Goal: Task Accomplishment & Management: Manage account settings

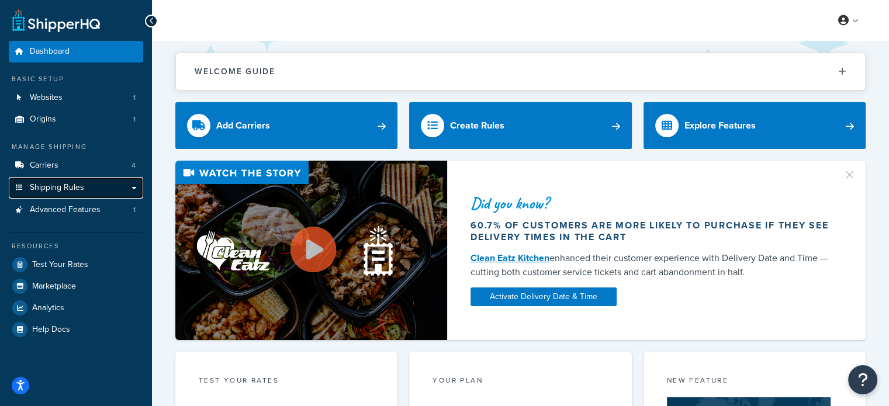
click at [51, 191] on span "Shipping Rules" at bounding box center [57, 188] width 54 height 10
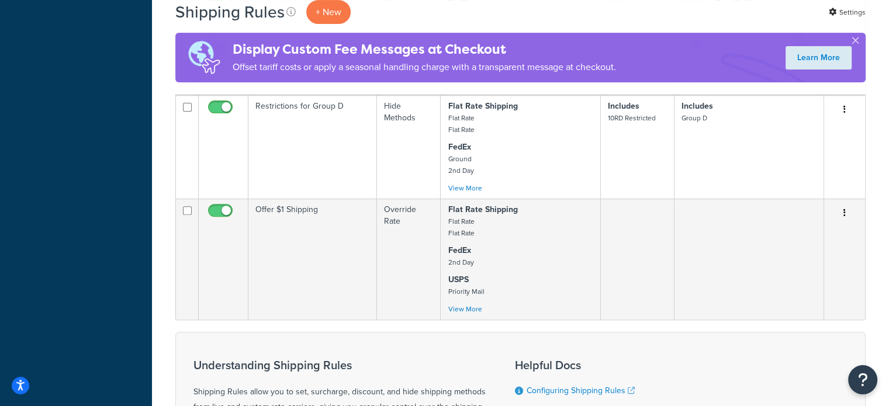
scroll to position [431, 0]
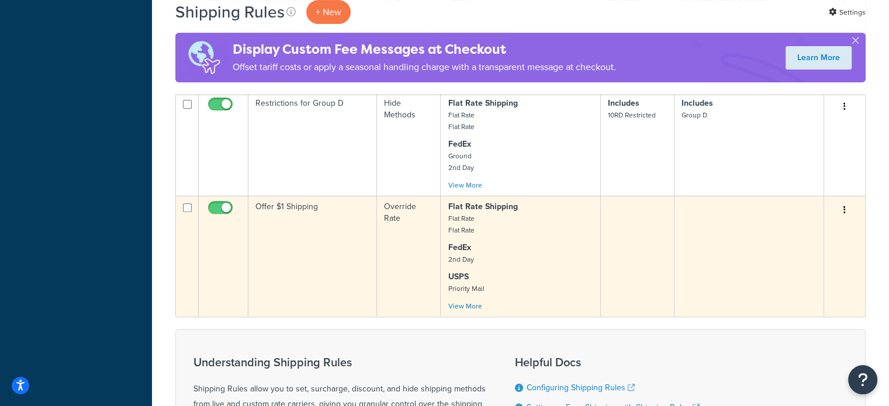
drag, startPoint x: 844, startPoint y: 213, endPoint x: 594, endPoint y: 245, distance: 251.5
click at [594, 245] on td "Flat Rate Shipping Flat Rate Flat Rate FedEx 2nd Day USPS Priority Mail Priorit…" at bounding box center [520, 256] width 160 height 121
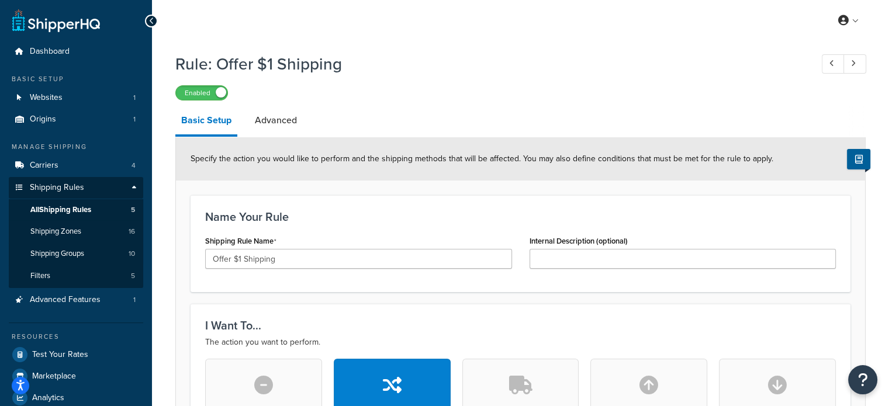
click at [449, 234] on div "Shipping Rule Name Offer $1 Shipping" at bounding box center [358, 251] width 307 height 36
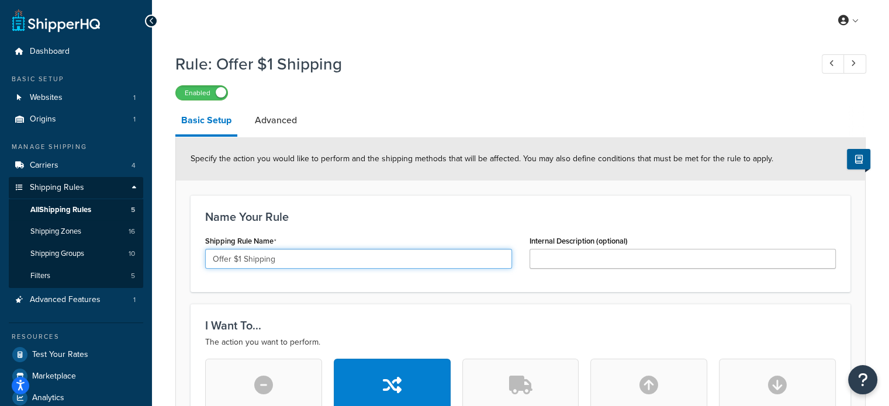
click at [320, 255] on input "Offer $1 Shipping" at bounding box center [358, 259] width 307 height 20
drag, startPoint x: 320, startPoint y: 255, endPoint x: 169, endPoint y: 249, distance: 151.4
click at [245, 252] on input "Offer $1 Shipping" at bounding box center [358, 259] width 307 height 20
click at [242, 259] on input "Offer $1 Shipping" at bounding box center [358, 259] width 307 height 20
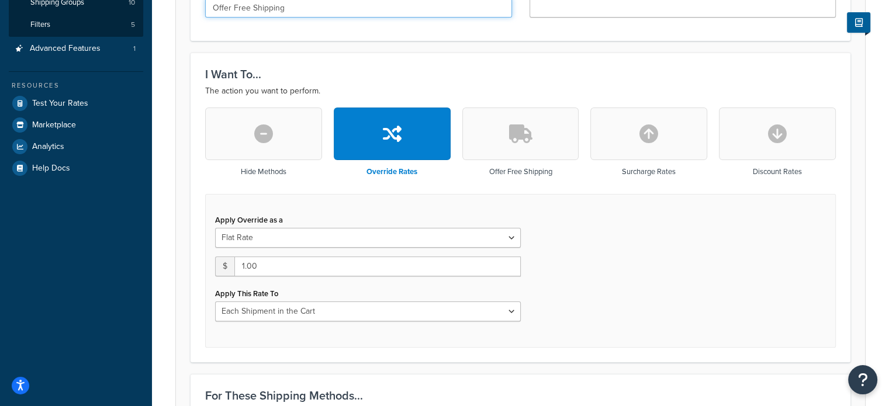
scroll to position [250, 0]
type input "Offer Free Shipping"
drag, startPoint x: 291, startPoint y: 269, endPoint x: 208, endPoint y: 254, distance: 84.3
click at [208, 254] on div "Apply Override as a Flat Rate Percentage Flat Rate & Percentage $ 1.00 Apply Th…" at bounding box center [367, 268] width 323 height 110
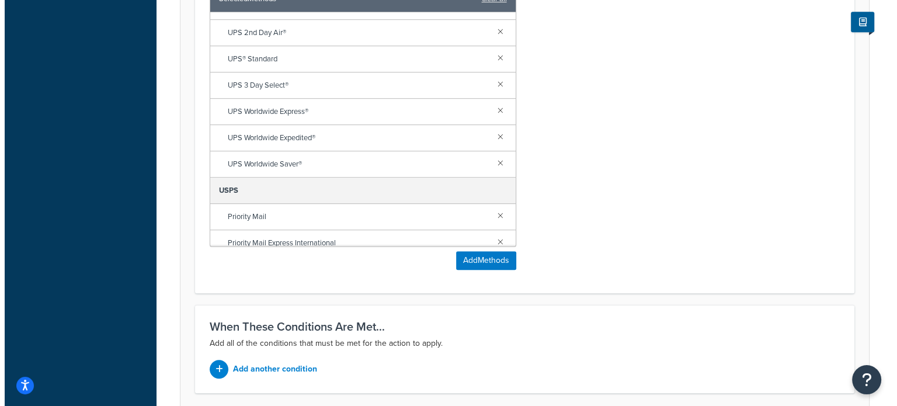
scroll to position [210, 0]
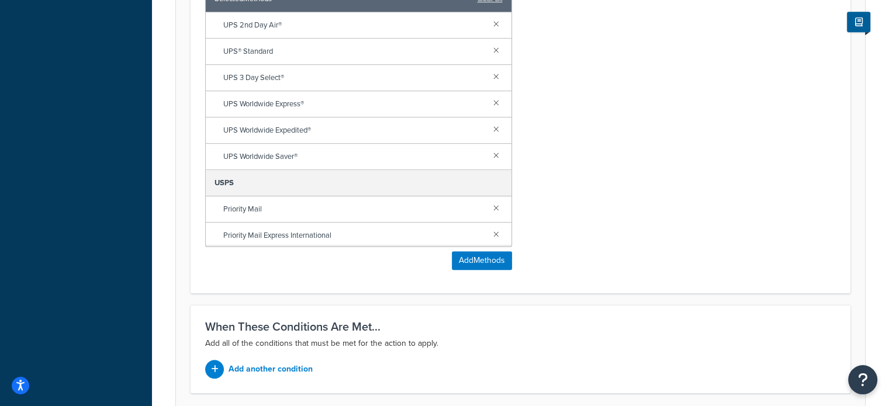
type input "0.00"
drag, startPoint x: 896, startPoint y: 271, endPoint x: 480, endPoint y: 257, distance: 415.6
click at [480, 257] on button "Add Methods" at bounding box center [482, 260] width 60 height 19
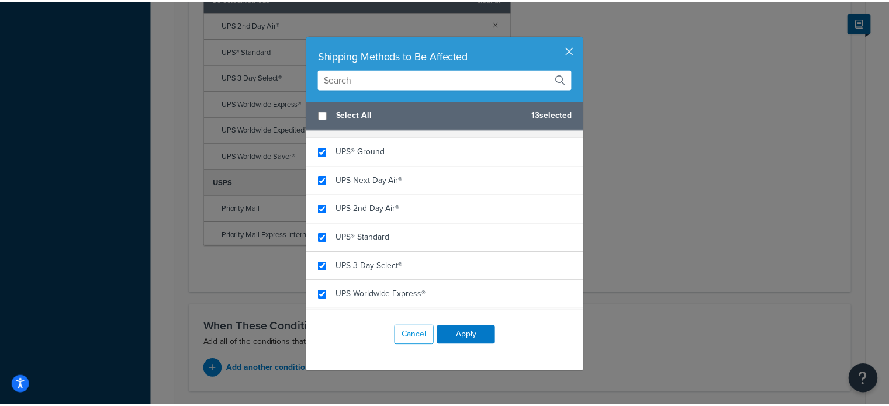
scroll to position [296, 0]
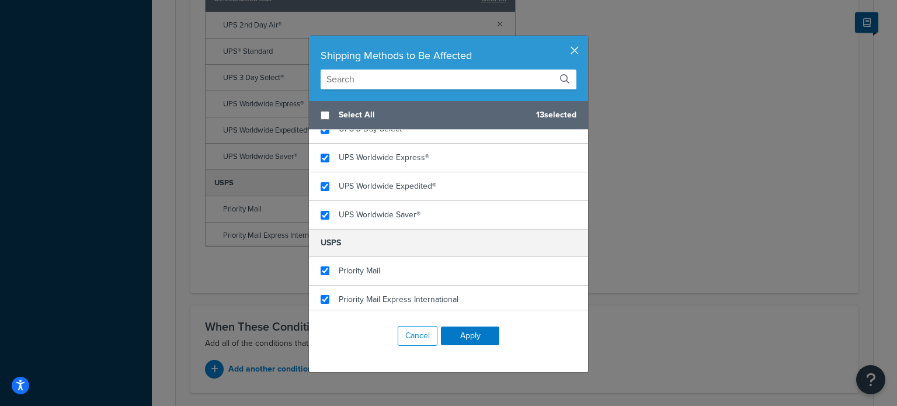
click at [585, 39] on button "button" at bounding box center [586, 37] width 3 height 3
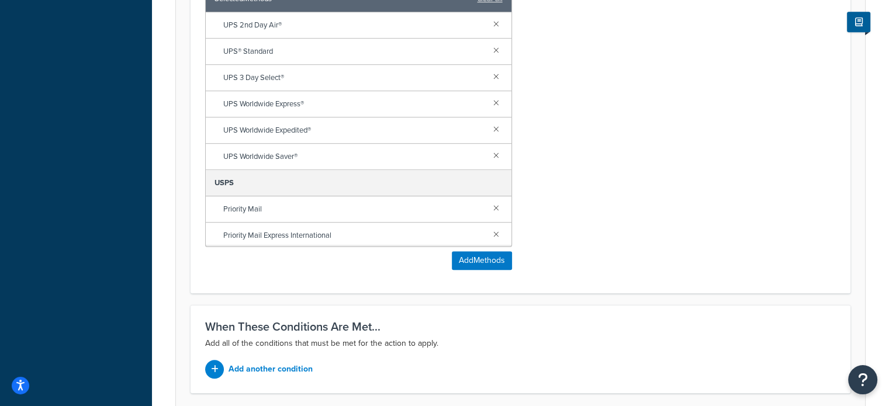
drag, startPoint x: 895, startPoint y: 249, endPoint x: 570, endPoint y: 261, distance: 325.0
click at [570, 261] on div "Shipping Methods to Be Affected Selected Methods clear all Flat Rate Shipping F…" at bounding box center [520, 124] width 648 height 310
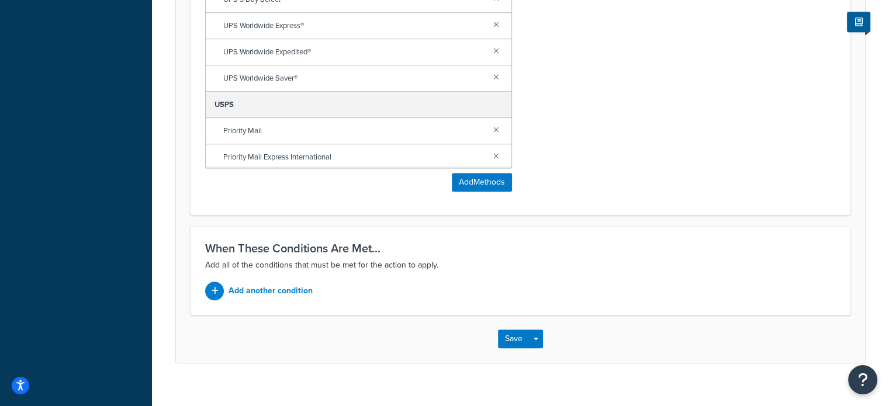
scroll to position [803, 0]
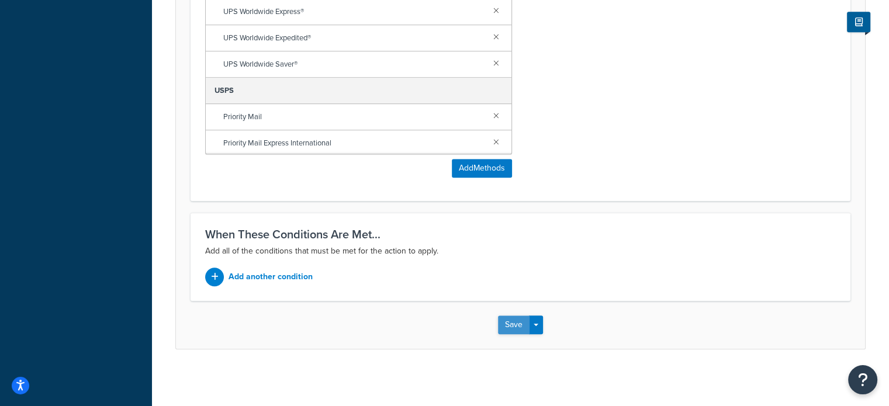
click at [518, 321] on button "Save" at bounding box center [514, 324] width 32 height 19
